Goal: Task Accomplishment & Management: Use online tool/utility

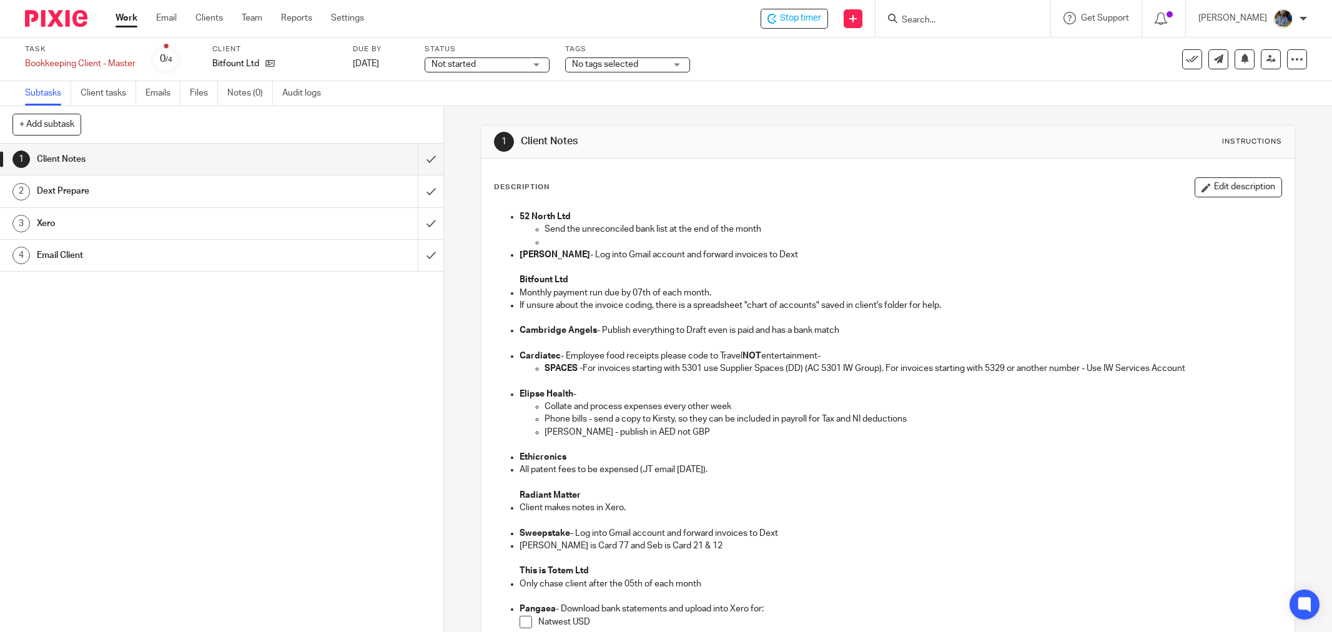
click at [1188, 64] on icon at bounding box center [1192, 59] width 12 height 12
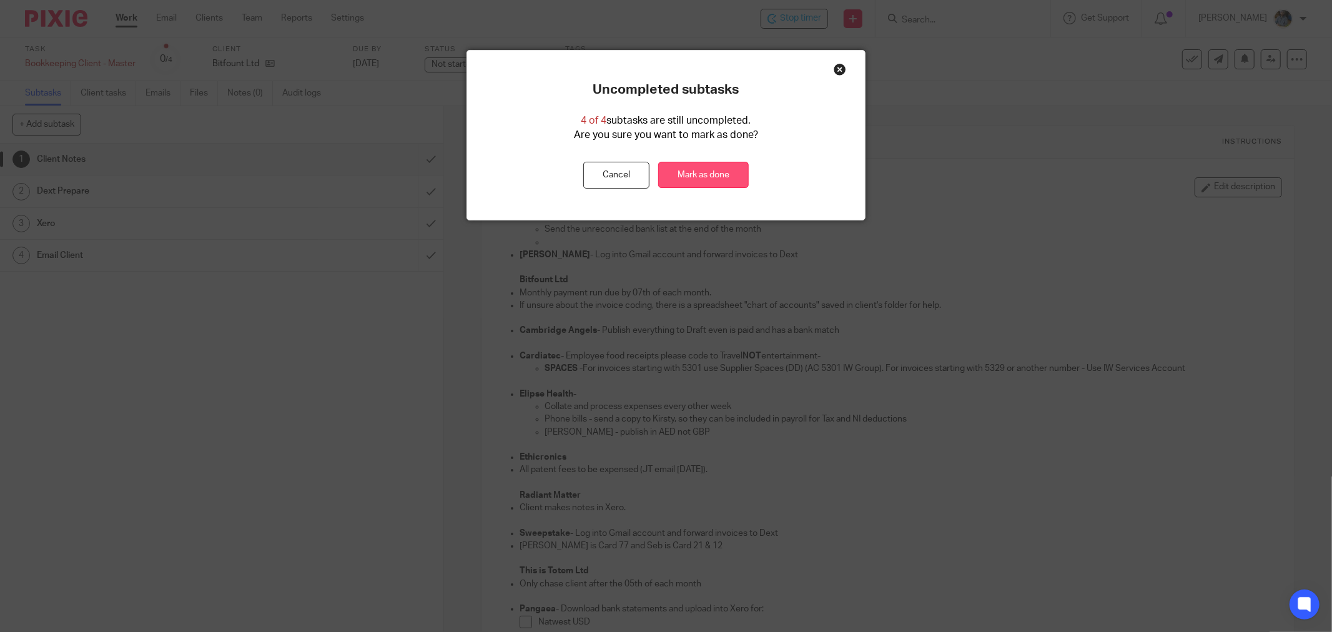
click at [718, 177] on link "Mark as done" at bounding box center [703, 175] width 91 height 27
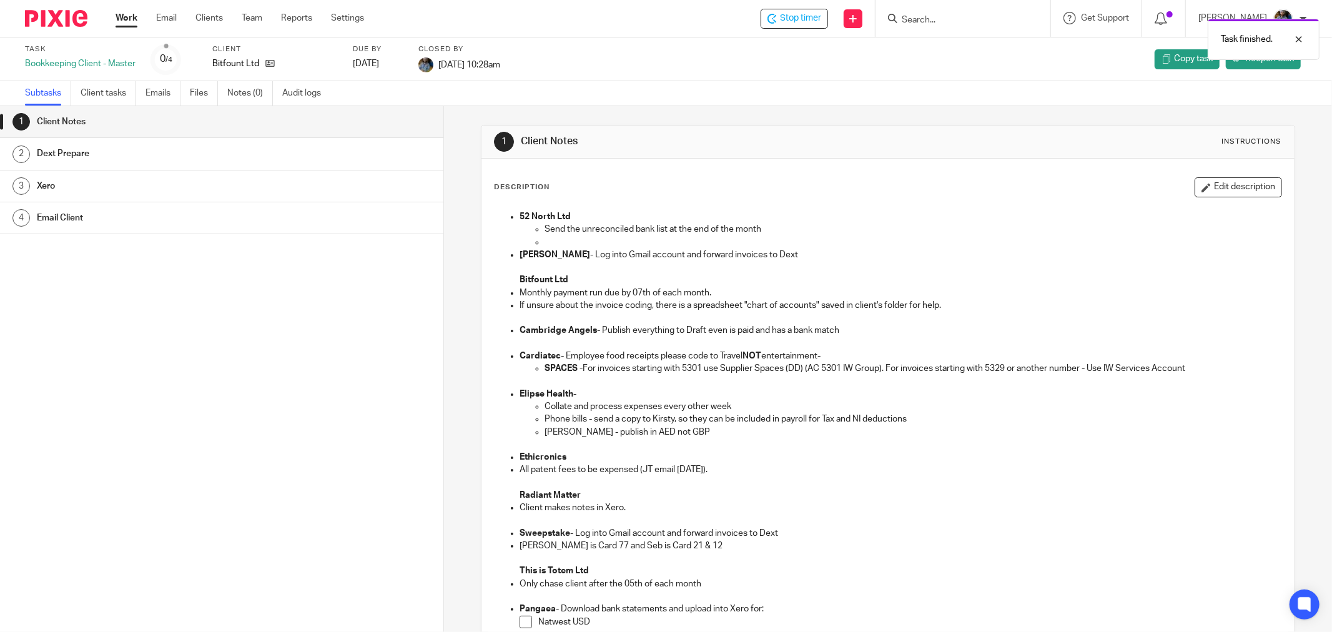
click at [987, 26] on div "Task finished." at bounding box center [993, 35] width 654 height 47
click at [984, 11] on form at bounding box center [966, 19] width 133 height 16
click at [938, 17] on div "Task finished." at bounding box center [993, 35] width 654 height 47
click at [915, 19] on div "Task finished." at bounding box center [993, 35] width 654 height 47
click at [927, 17] on div "Task finished." at bounding box center [993, 35] width 654 height 47
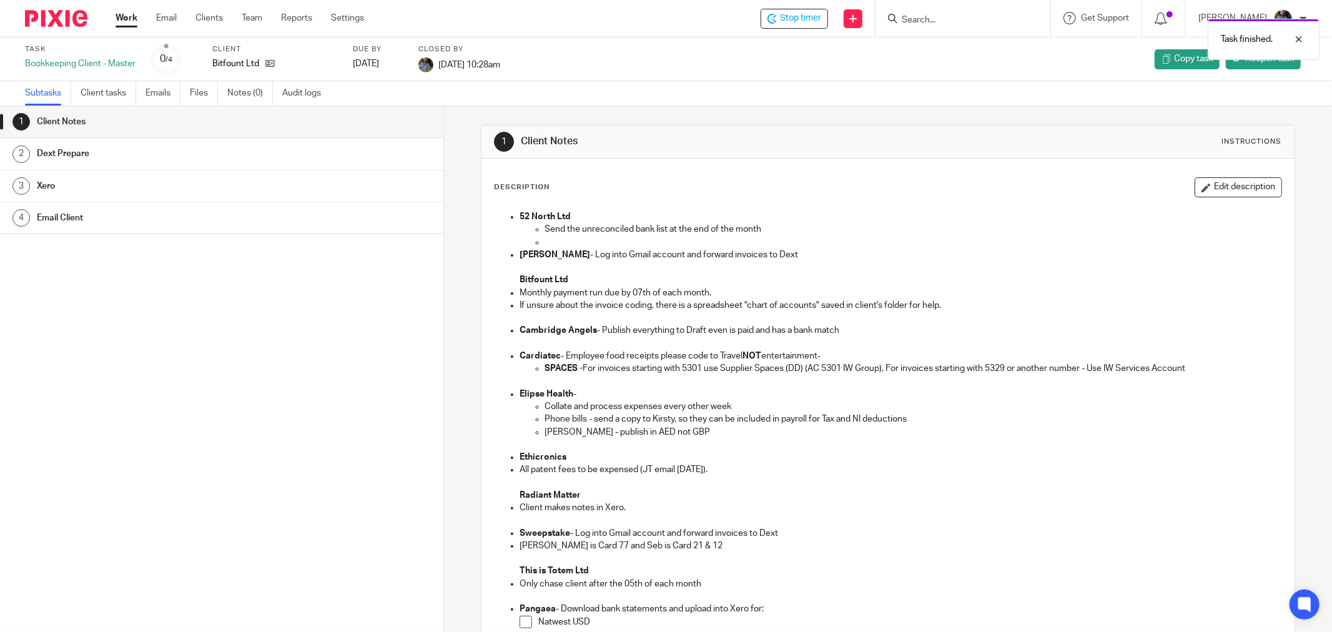
click at [952, 14] on div "Task finished." at bounding box center [993, 35] width 654 height 47
click at [934, 157] on div "1 Client Notes Instructions" at bounding box center [887, 141] width 813 height 33
click at [943, 9] on div at bounding box center [962, 18] width 175 height 37
click at [935, 19] on div "Task finished." at bounding box center [993, 35] width 654 height 47
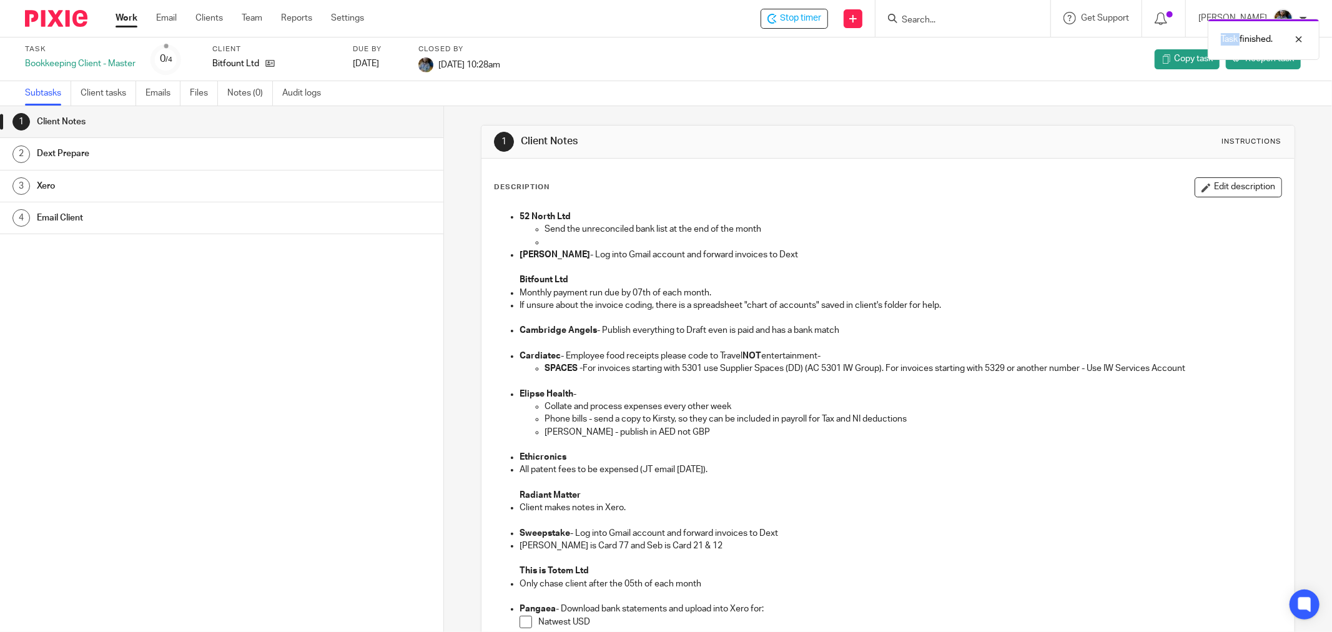
click at [933, 20] on div "Task finished." at bounding box center [993, 35] width 654 height 47
click at [921, 17] on input "Search" at bounding box center [956, 20] width 112 height 11
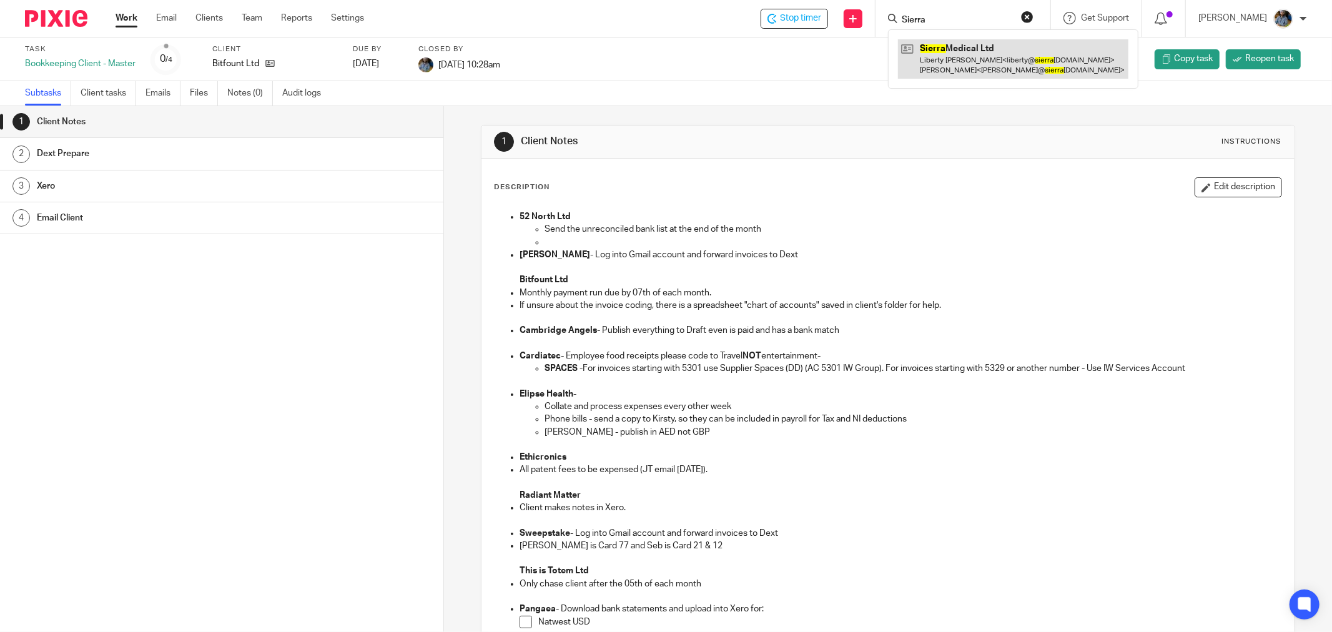
type input "Sierra"
drag, startPoint x: 977, startPoint y: 54, endPoint x: 661, endPoint y: 27, distance: 317.7
click at [977, 54] on link at bounding box center [1013, 58] width 230 height 39
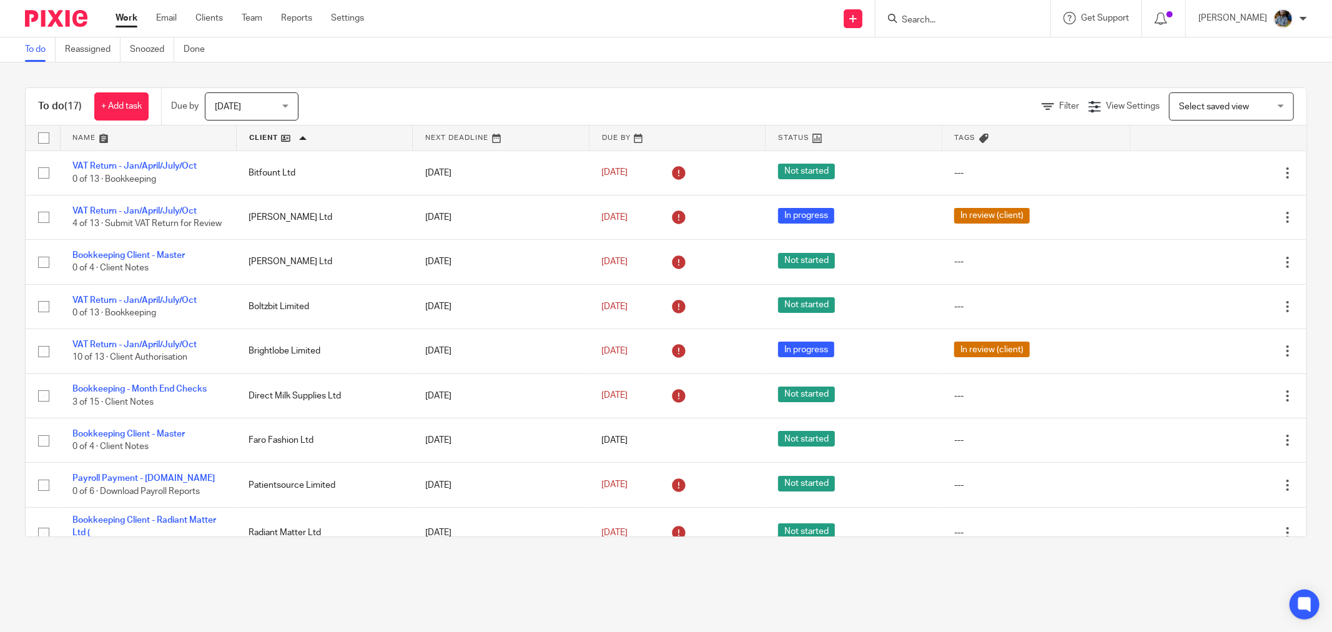
drag, startPoint x: 550, startPoint y: 571, endPoint x: 631, endPoint y: 576, distance: 81.4
click at [551, 571] on main "To do Reassigned Snoozed Done To do (17) + Add task Due by Today Today Today To…" at bounding box center [666, 316] width 1332 height 632
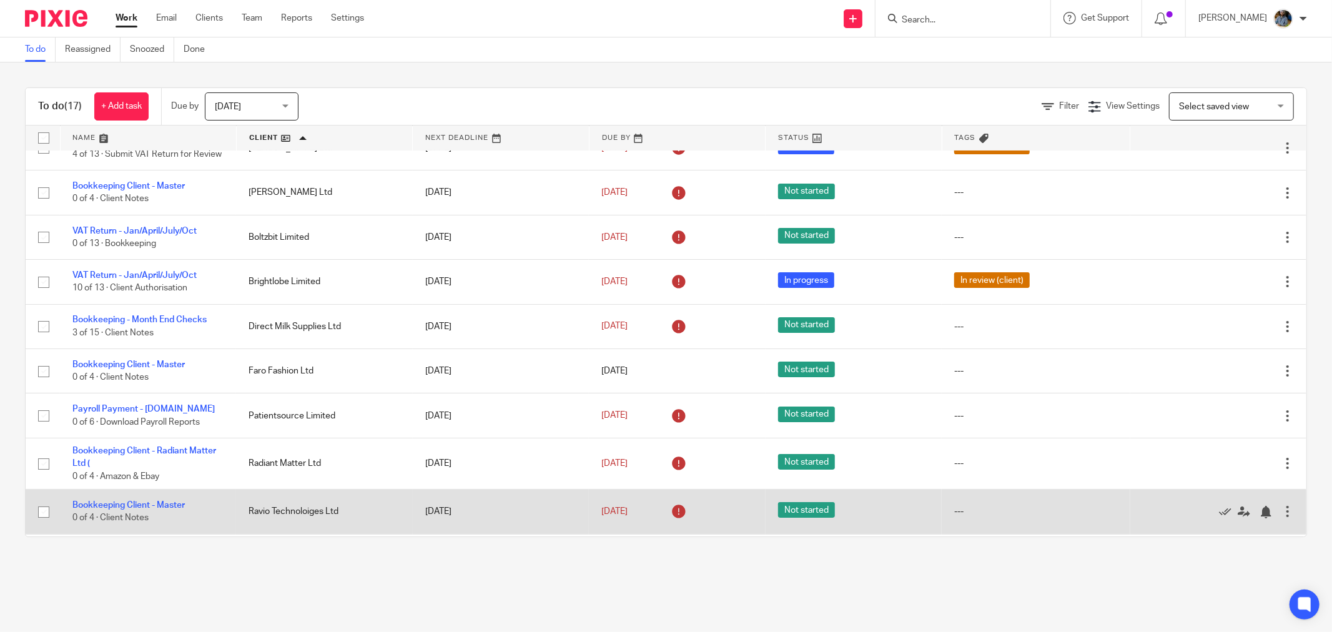
scroll to position [139, 0]
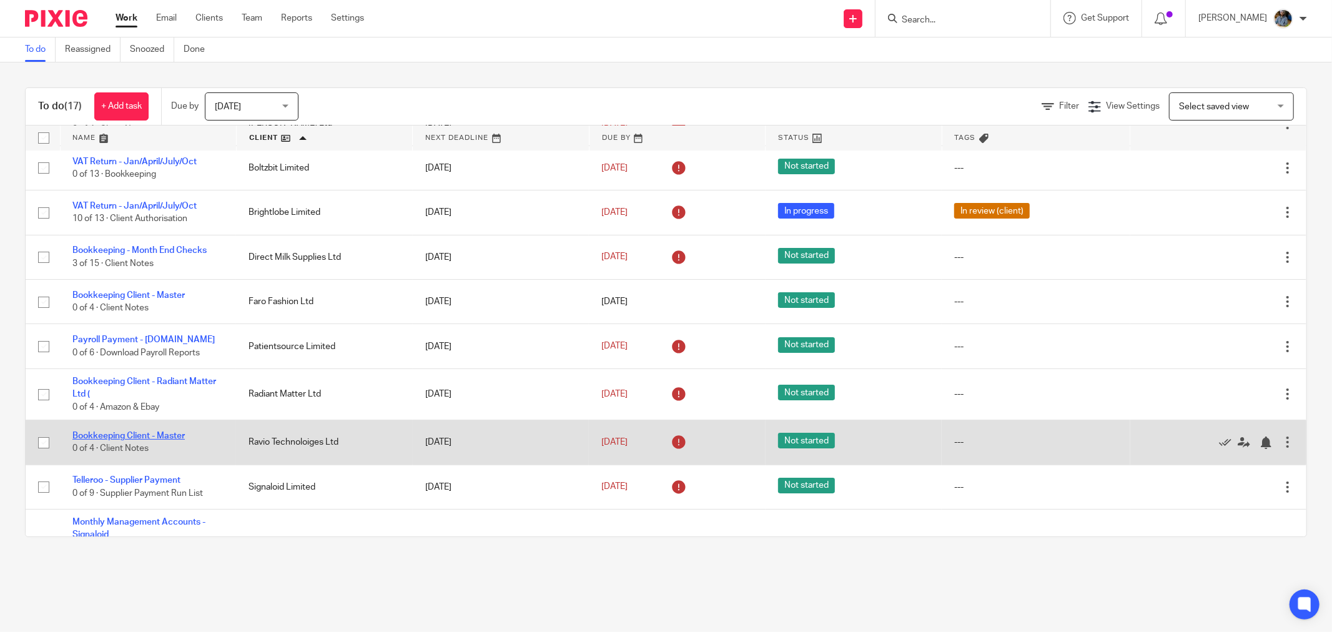
drag, startPoint x: 140, startPoint y: 438, endPoint x: 126, endPoint y: 446, distance: 15.6
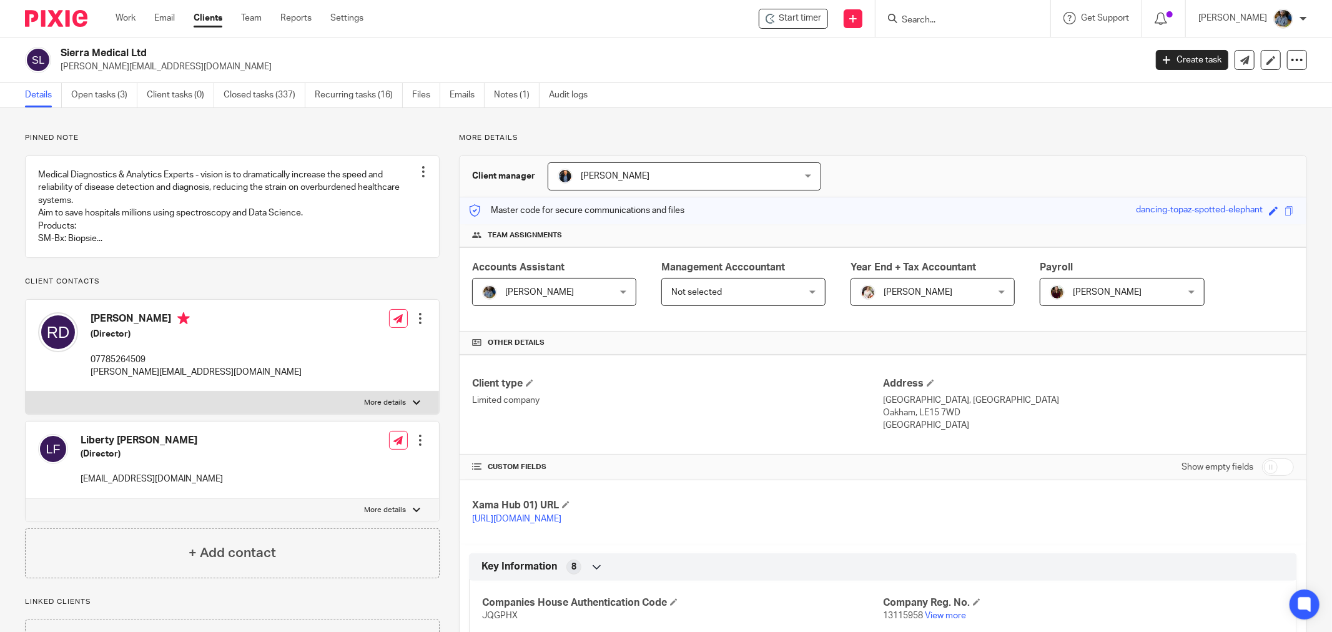
drag, startPoint x: 800, startPoint y: 59, endPoint x: 803, endPoint y: 41, distance: 18.3
click at [800, 57] on div "Sierra Medical Ltd [PERSON_NAME][EMAIL_ADDRESS][DOMAIN_NAME]" at bounding box center [599, 60] width 1076 height 26
click at [647, 9] on div "Start timer Send new email Create task Add client Get Support Contact via email…" at bounding box center [857, 18] width 950 height 37
click at [821, 16] on span "Start timer" at bounding box center [800, 18] width 42 height 13
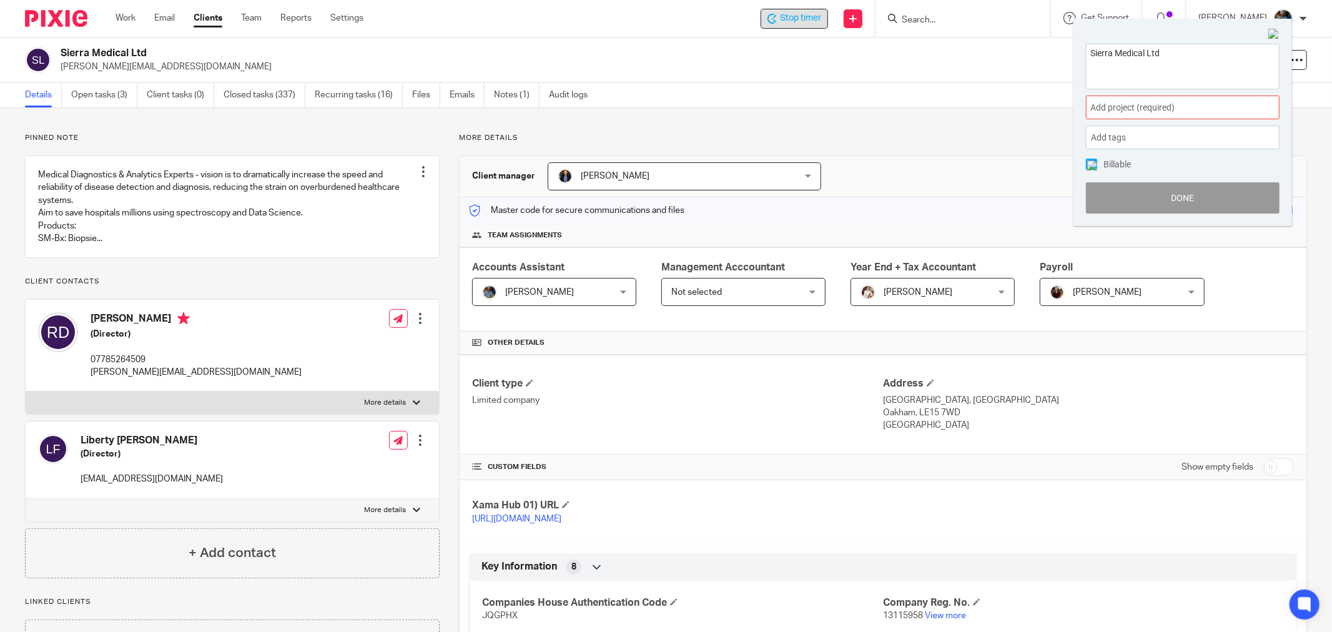
click at [1159, 92] on div "Sierra Medical Ltd Add project (required) : Add tags Leave Payment run R&D adju…" at bounding box center [1182, 128] width 219 height 195
click at [1168, 106] on span "Add project (required) :" at bounding box center [1168, 107] width 157 height 13
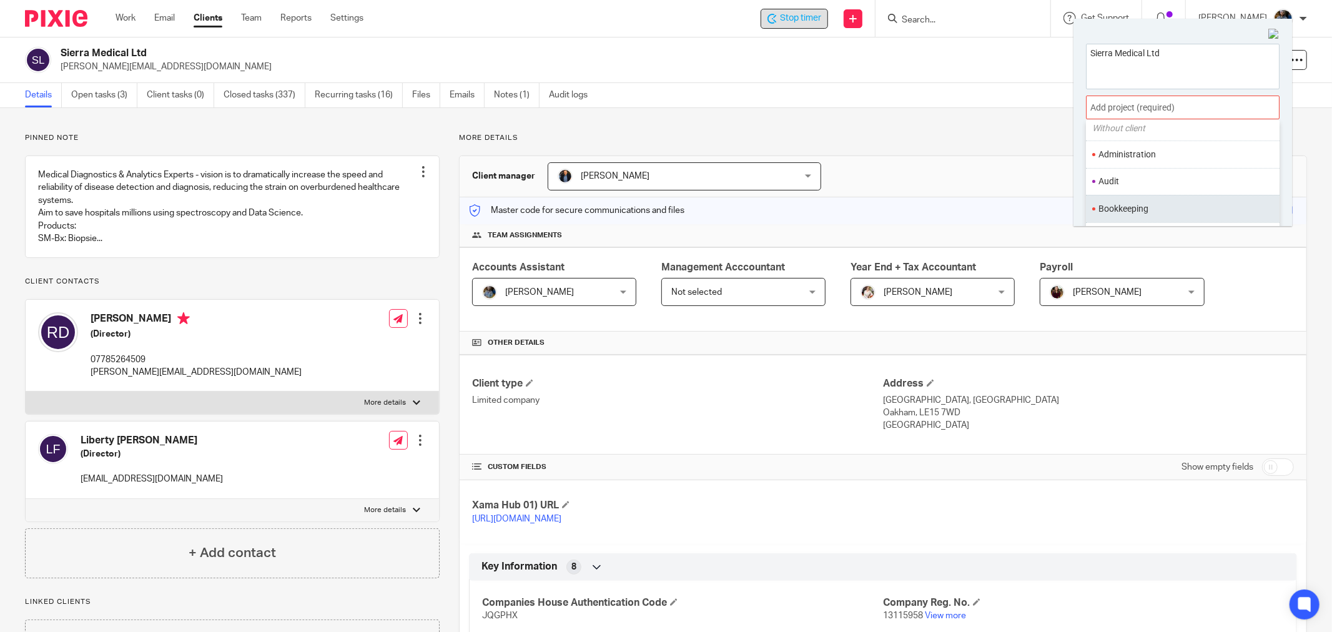
scroll to position [69, 0]
click at [1103, 200] on ul "Cashflow" at bounding box center [1183, 211] width 194 height 27
click at [1123, 182] on li "Bookkeeping" at bounding box center [1179, 184] width 163 height 13
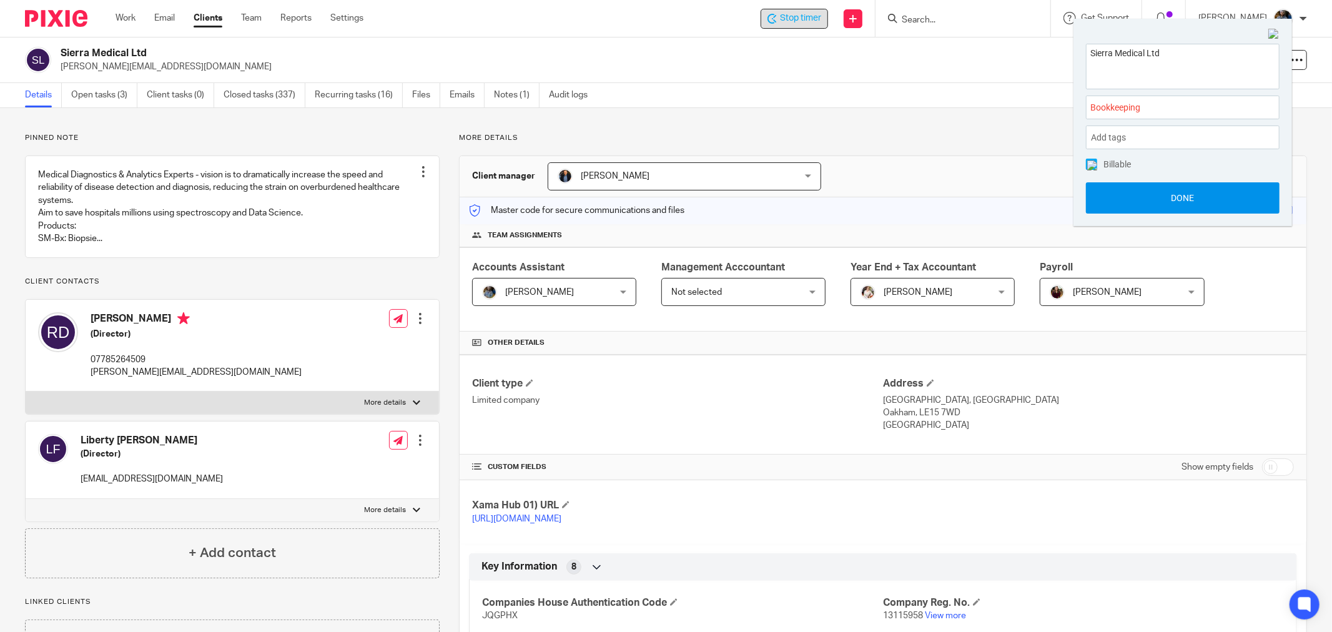
click at [1190, 200] on button "Done" at bounding box center [1183, 197] width 194 height 31
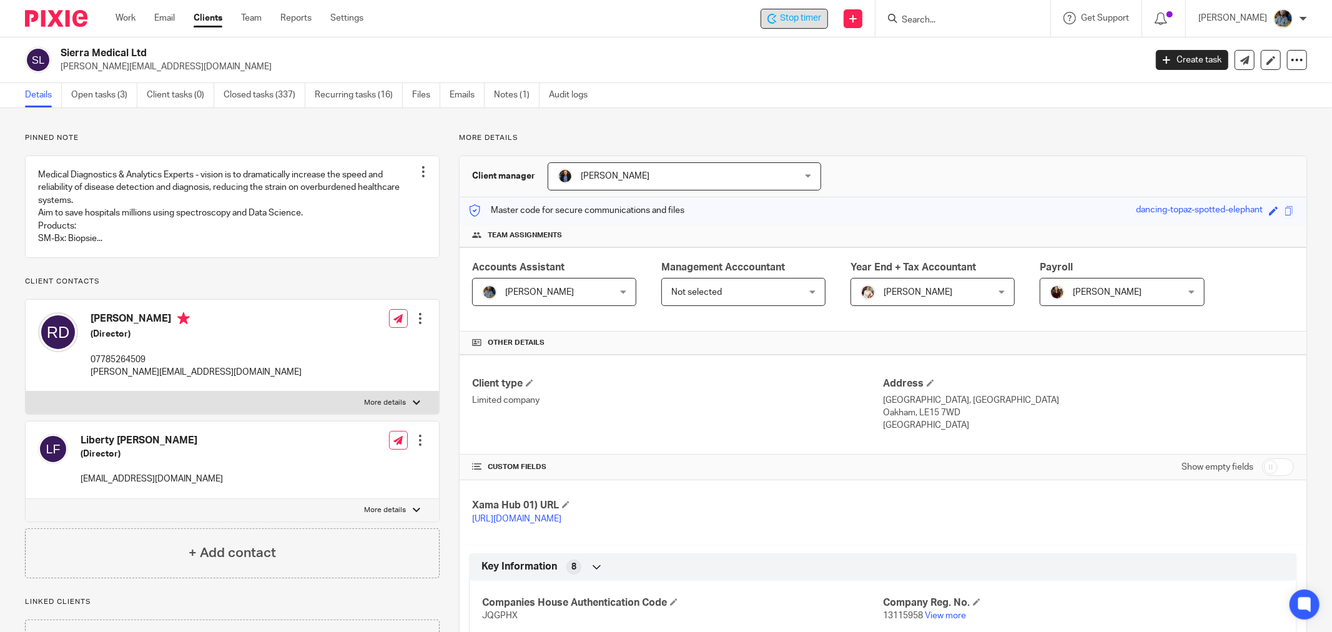
drag, startPoint x: 612, startPoint y: 40, endPoint x: 566, endPoint y: 20, distance: 50.3
click at [614, 39] on div "Sierra Medical Ltd robert@sierramedical.co.uk Create task Update from Companies…" at bounding box center [666, 60] width 1332 height 46
click at [702, 61] on p "robert@sierramedical.co.uk" at bounding box center [599, 67] width 1076 height 12
click at [810, 21] on span "Stop timer" at bounding box center [800, 18] width 41 height 13
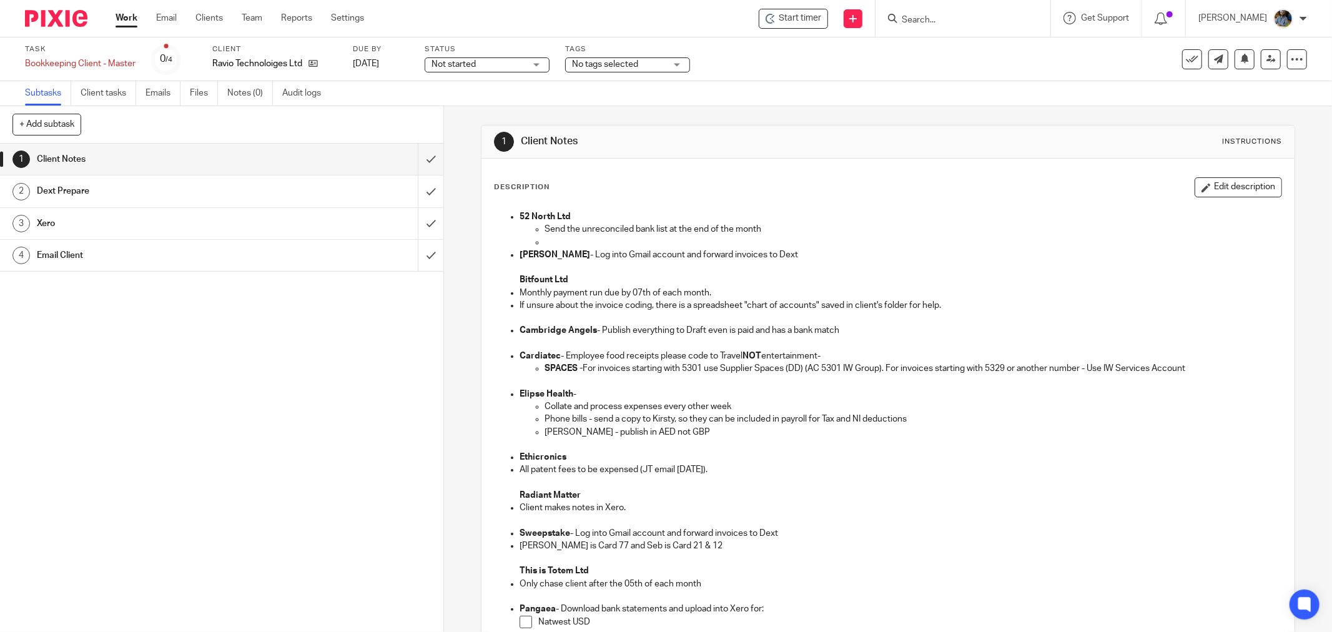
click at [818, 32] on div "Start timer Send new email Create task Add client Get Support Contact via email…" at bounding box center [857, 18] width 949 height 37
click at [813, 19] on span "Start timer" at bounding box center [800, 18] width 42 height 13
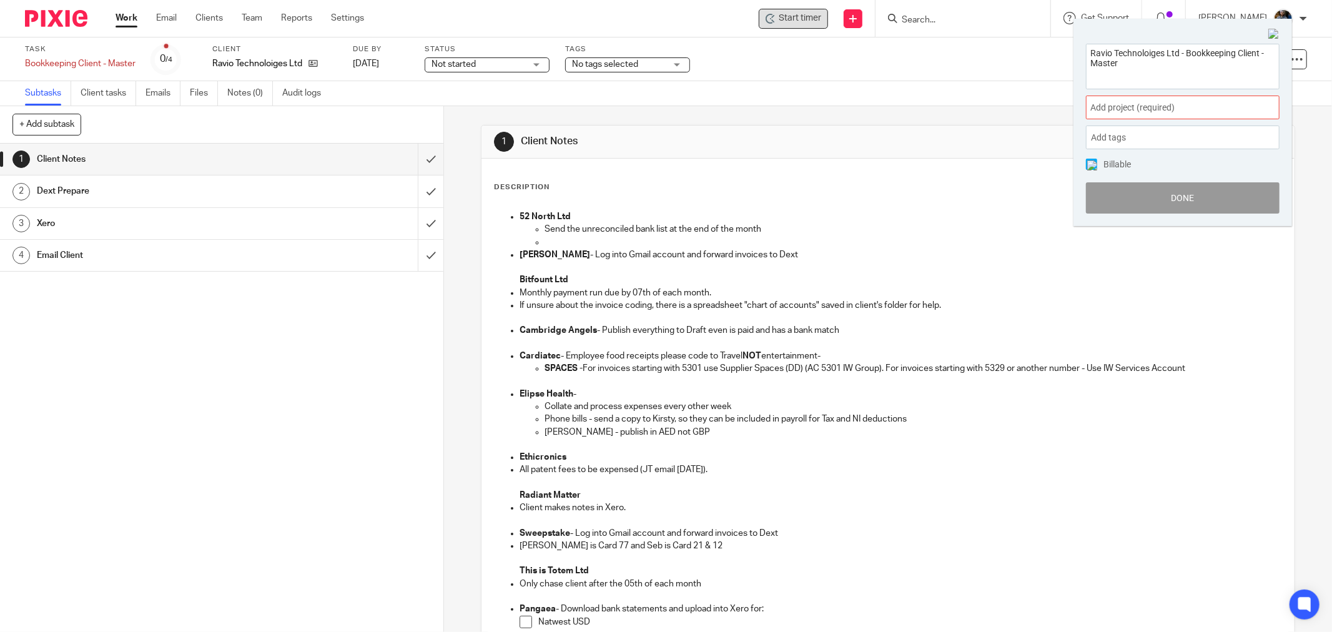
click at [1206, 104] on span "Add project (required) :" at bounding box center [1168, 107] width 157 height 13
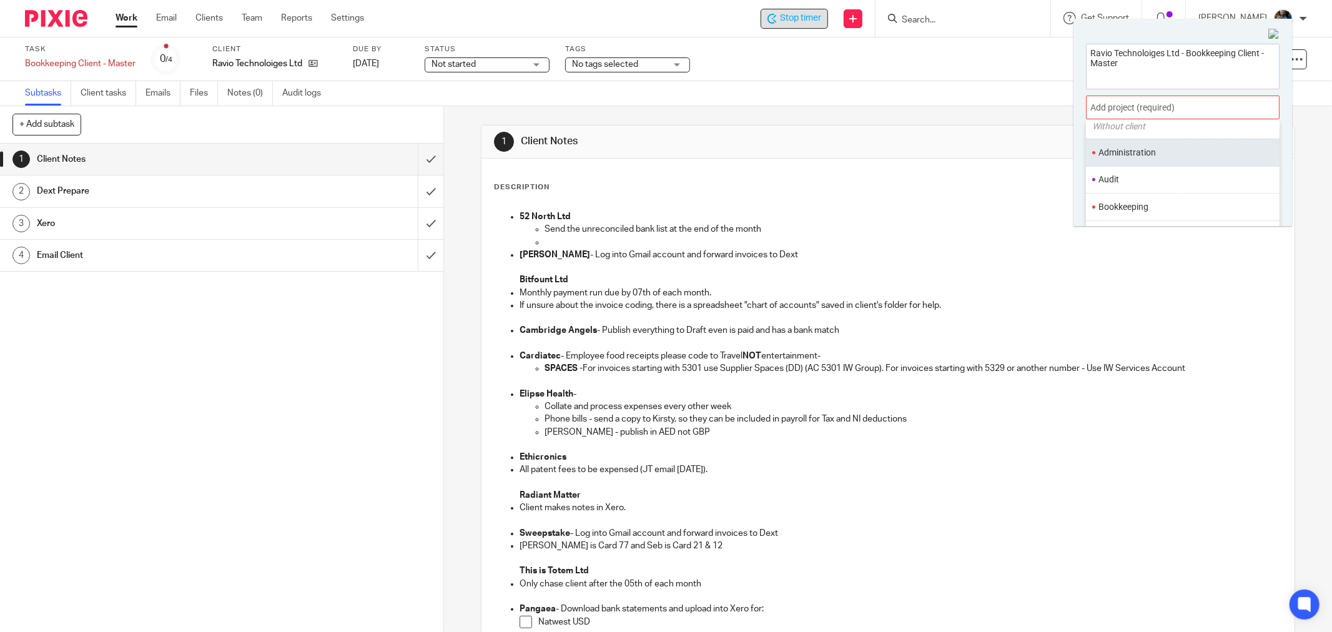
scroll to position [69, 0]
click at [1151, 184] on li "Bookkeeping" at bounding box center [1179, 184] width 163 height 13
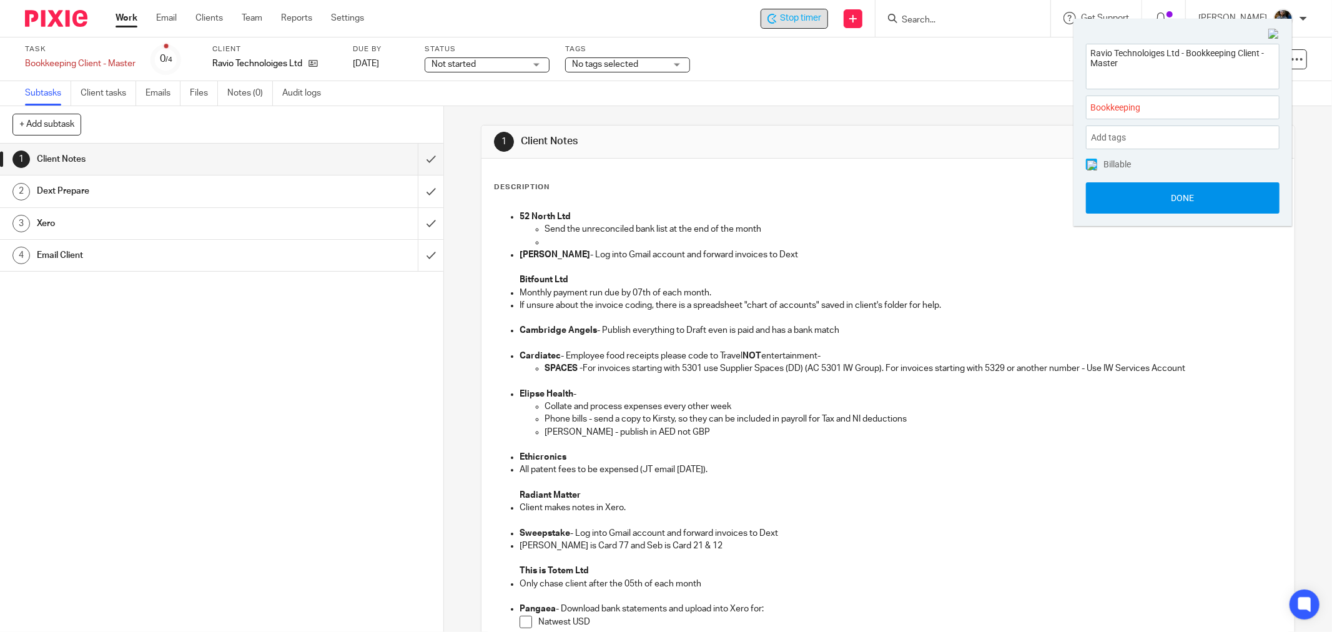
click at [1198, 205] on button "Done" at bounding box center [1183, 197] width 194 height 31
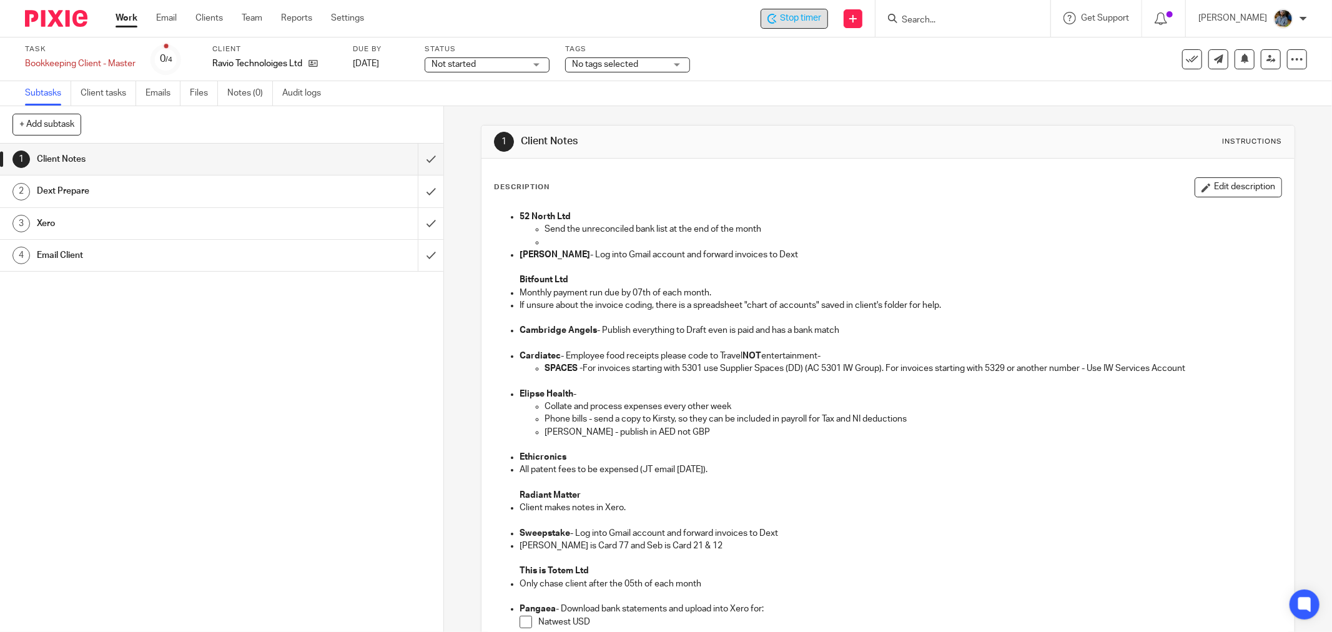
drag, startPoint x: 923, startPoint y: 194, endPoint x: 544, endPoint y: 80, distance: 395.1
click at [917, 192] on div "Description Edit description" at bounding box center [888, 187] width 788 height 20
